Goal: Transaction & Acquisition: Purchase product/service

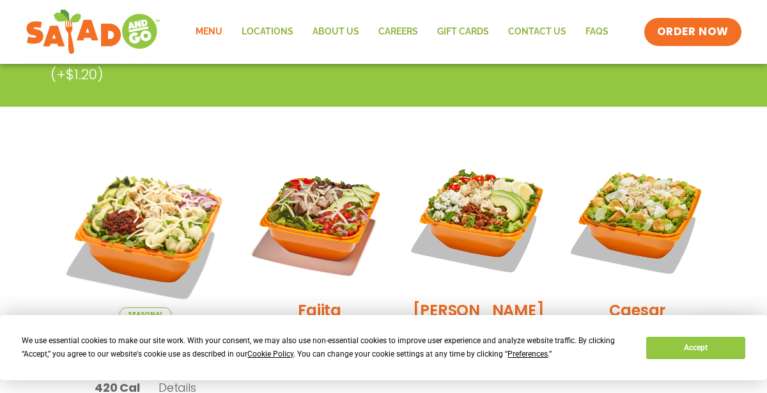
scroll to position [273, 0]
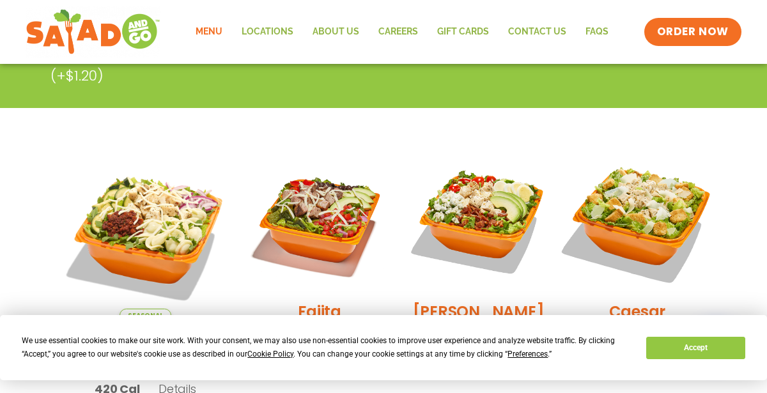
click at [625, 206] on img at bounding box center [638, 221] width 164 height 164
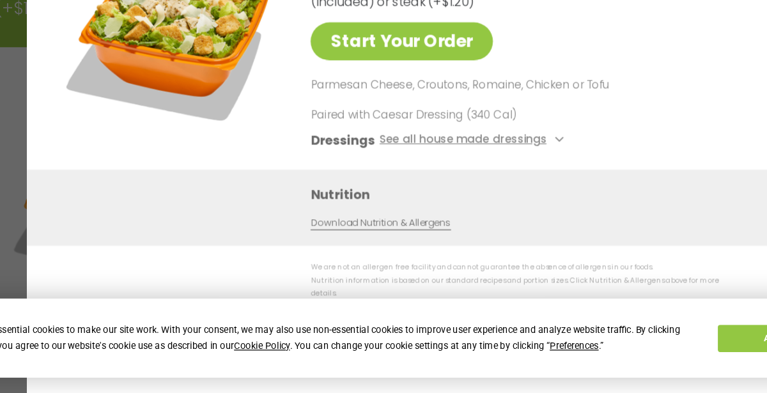
scroll to position [274, 0]
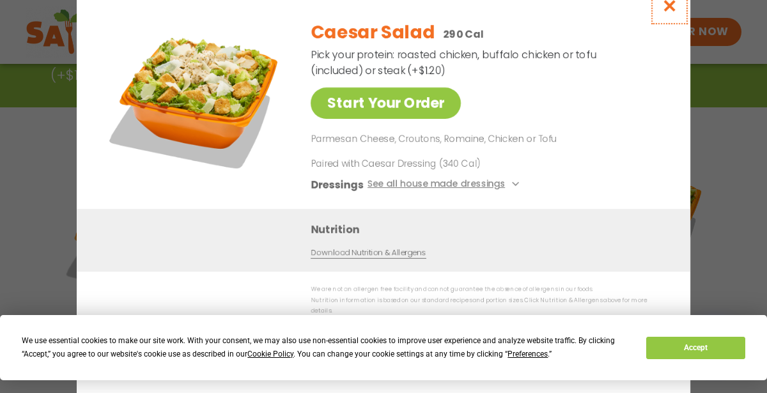
click at [673, 3] on icon "Close modal" at bounding box center [670, 5] width 16 height 13
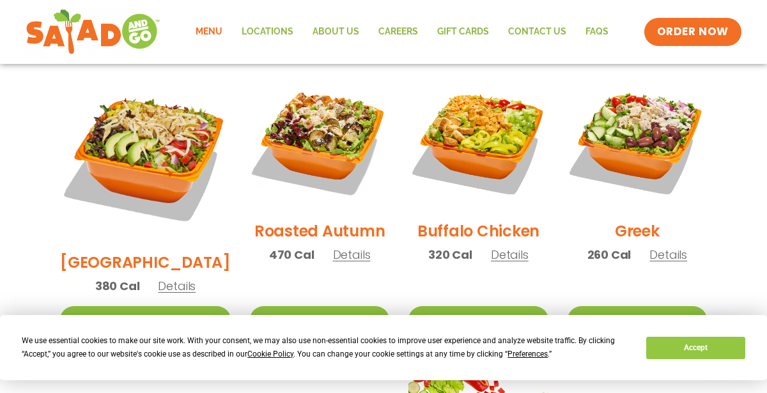
scroll to position [684, 0]
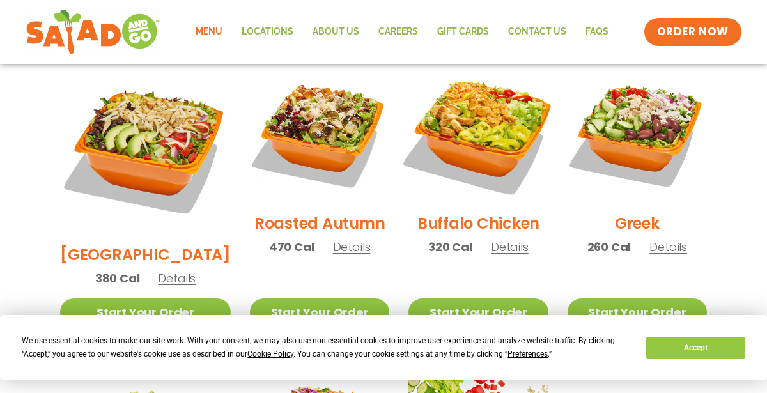
click at [462, 116] on img at bounding box center [478, 133] width 164 height 164
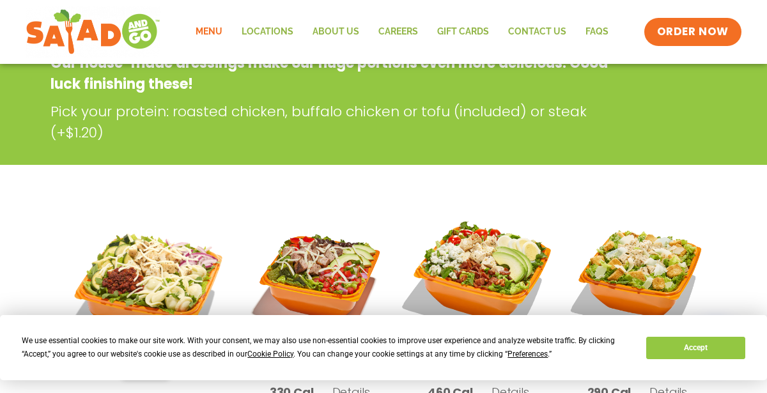
scroll to position [237, 0]
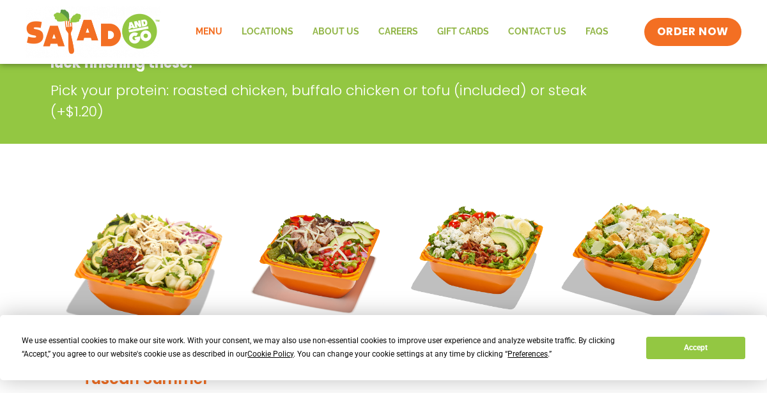
click at [607, 260] on img at bounding box center [638, 257] width 164 height 164
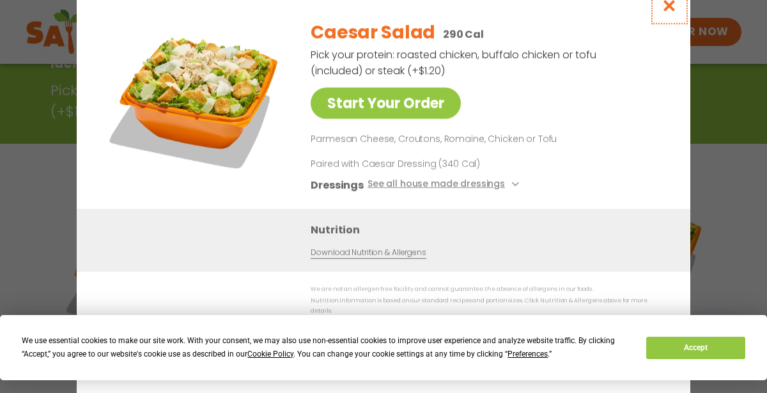
click at [668, 12] on icon "Close modal" at bounding box center [670, 5] width 16 height 13
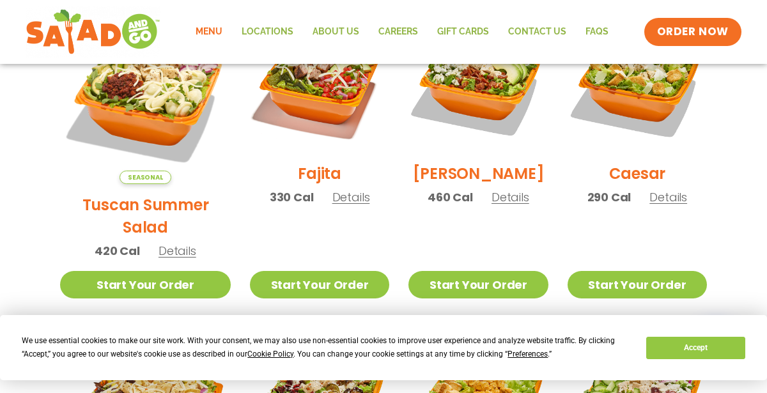
scroll to position [504, 0]
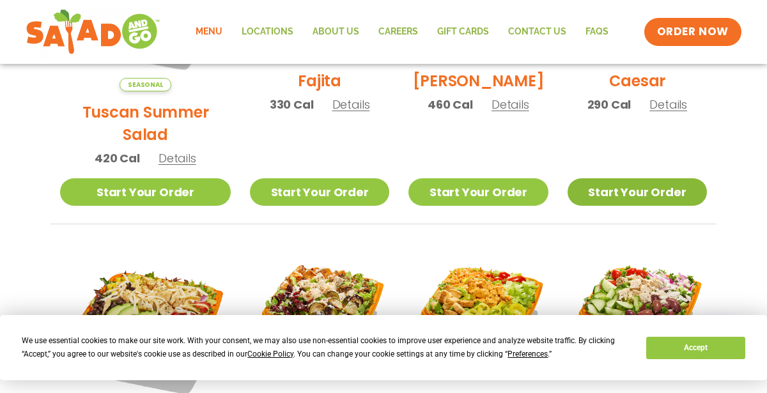
click at [592, 179] on link "Start Your Order" at bounding box center [637, 191] width 139 height 27
